Goal: Find specific page/section: Find specific page/section

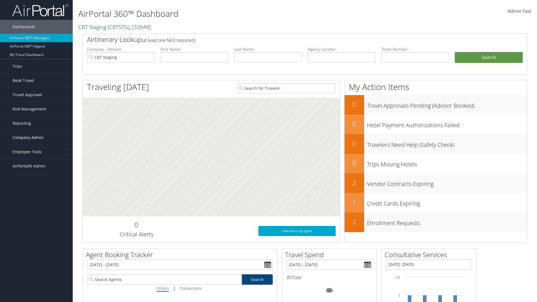
click at [36, 138] on span "Company Admin" at bounding box center [28, 138] width 31 height 14
click at [0, 0] on link "People" at bounding box center [0, 0] width 0 height 0
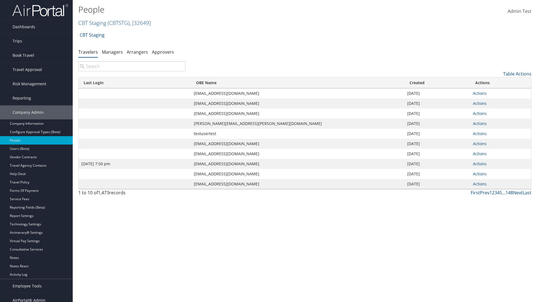
click at [132, 66] on input "search" at bounding box center [131, 66] width 107 height 10
type input "Jan 9, 2024 7:50 pm"
